Goal: Check status: Check status

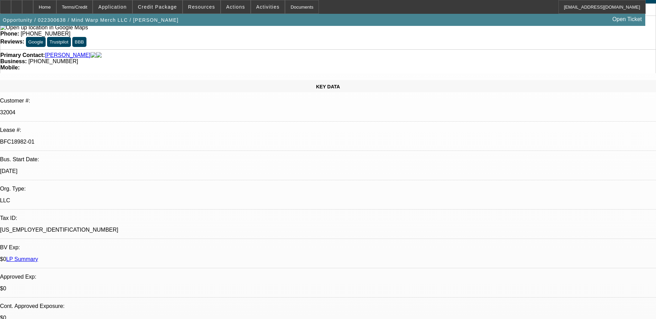
select select "0"
select select "2"
select select "0"
select select "2"
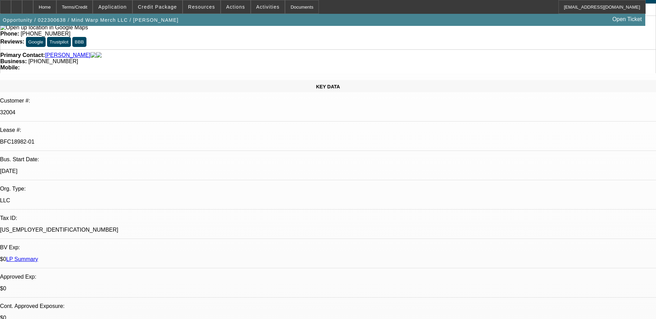
select select "0.1"
select select "0"
select select "2"
select select "0"
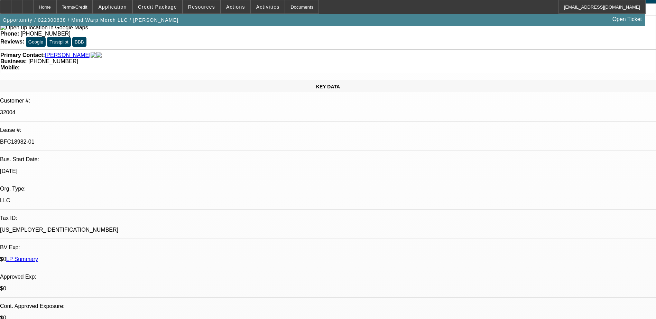
select select "2"
select select "0.1"
select select "1"
select select "2"
select select "6"
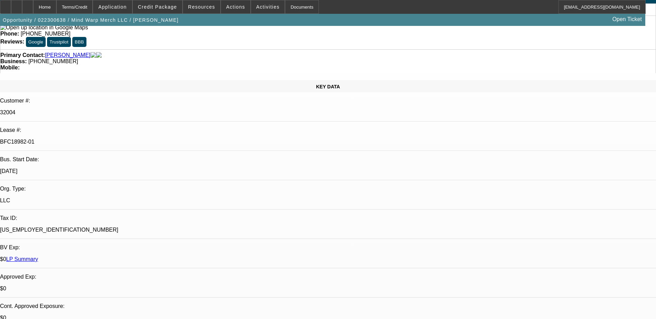
select select "1"
select select "2"
select select "4"
select select "1"
select select "2"
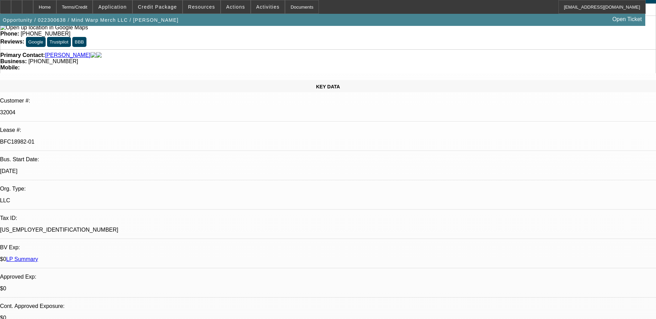
select select "6"
select select "1"
select select "2"
select select "4"
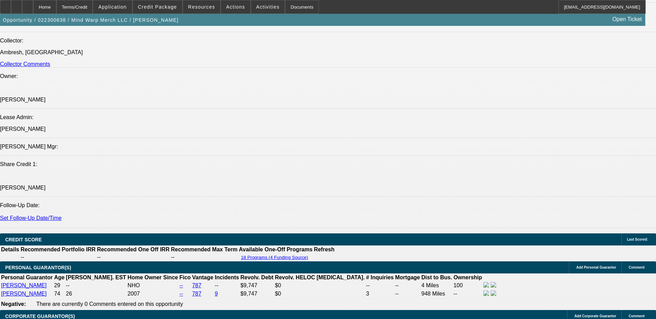
scroll to position [35, 0]
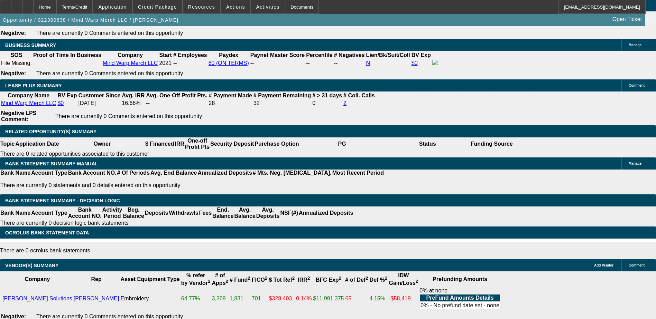
scroll to position [104, 0]
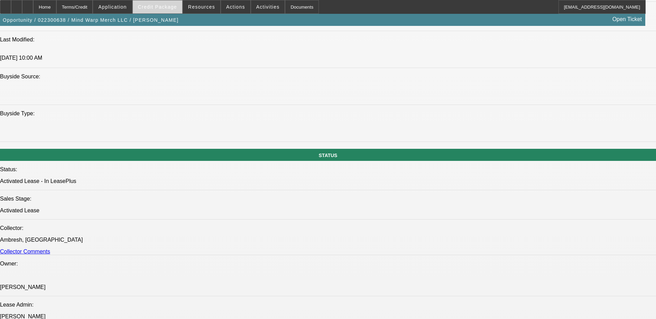
scroll to position [484, 0]
